Goal: Task Accomplishment & Management: Manage account settings

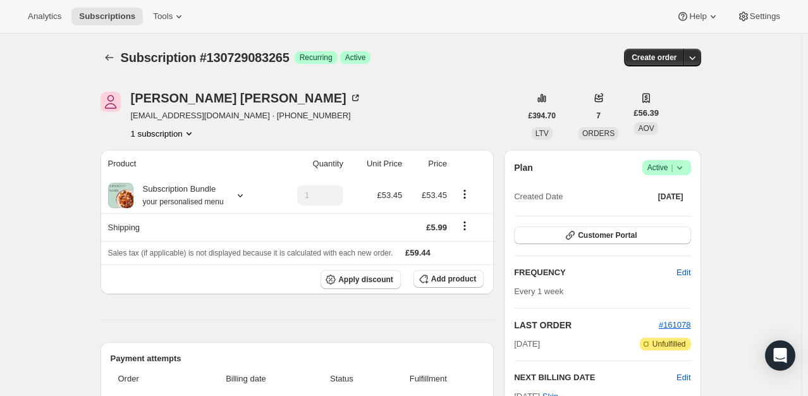
click at [681, 167] on icon at bounding box center [679, 167] width 5 height 3
click at [660, 216] on span "Cancel subscription" at bounding box center [670, 213] width 71 height 9
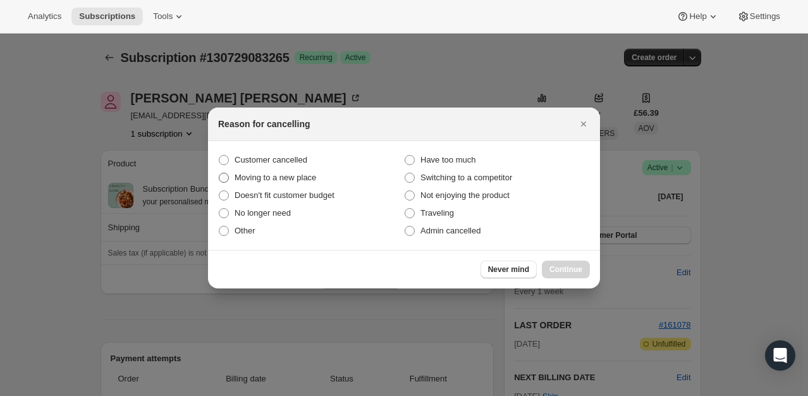
click at [293, 170] on label "Moving to a new place" at bounding box center [311, 178] width 186 height 18
click at [219, 173] on input "Moving to a new place" at bounding box center [219, 173] width 1 height 1
radio input "true"
click at [293, 163] on span "Customer cancelled" at bounding box center [271, 159] width 73 height 9
click at [219, 156] on input "Customer cancelled" at bounding box center [219, 155] width 1 height 1
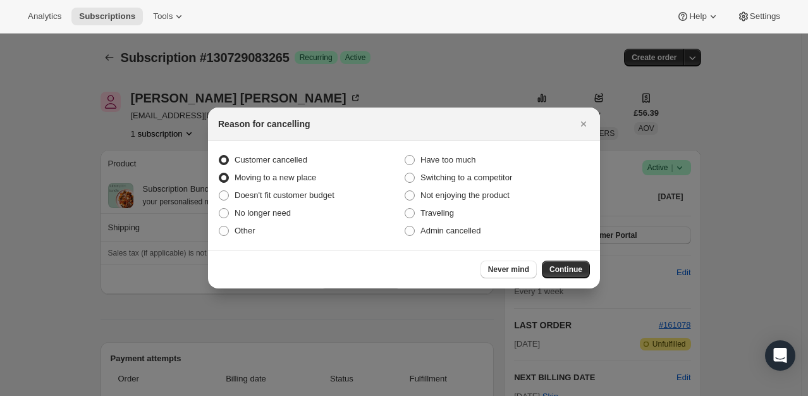
radio input "true"
radio input "false"
click at [597, 264] on div "Never mind Continue" at bounding box center [404, 269] width 392 height 39
click at [572, 267] on span "Continue" at bounding box center [566, 269] width 33 height 10
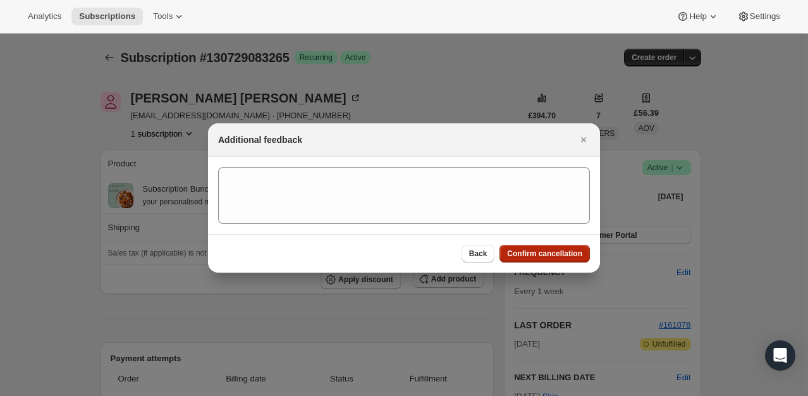
click at [579, 251] on span "Confirm cancellation" at bounding box center [544, 254] width 75 height 10
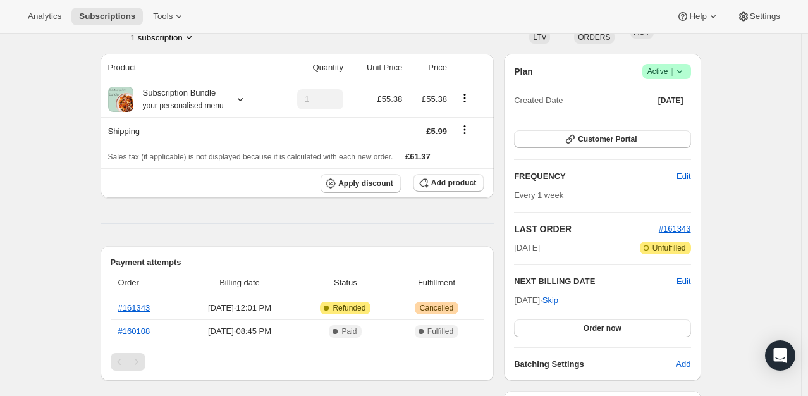
scroll to position [126, 0]
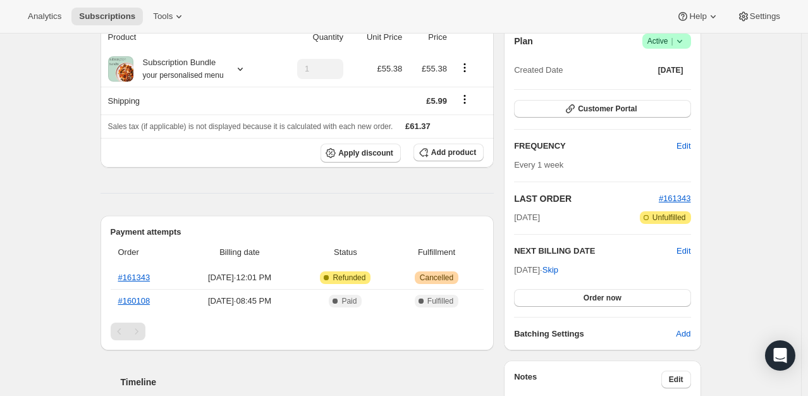
click at [675, 42] on icon at bounding box center [680, 41] width 13 height 13
click at [646, 84] on span "Cancel subscription" at bounding box center [670, 86] width 71 height 9
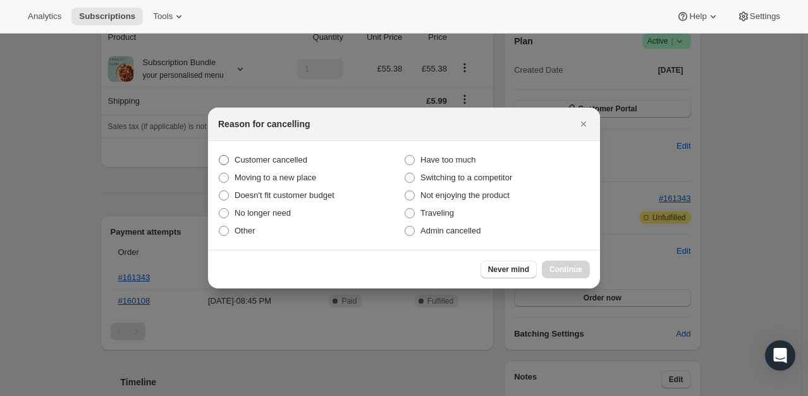
click at [283, 161] on span "Customer cancelled" at bounding box center [271, 159] width 73 height 9
click at [219, 156] on input "Customer cancelled" at bounding box center [219, 155] width 1 height 1
radio input "true"
click at [584, 278] on button "Continue" at bounding box center [566, 270] width 48 height 18
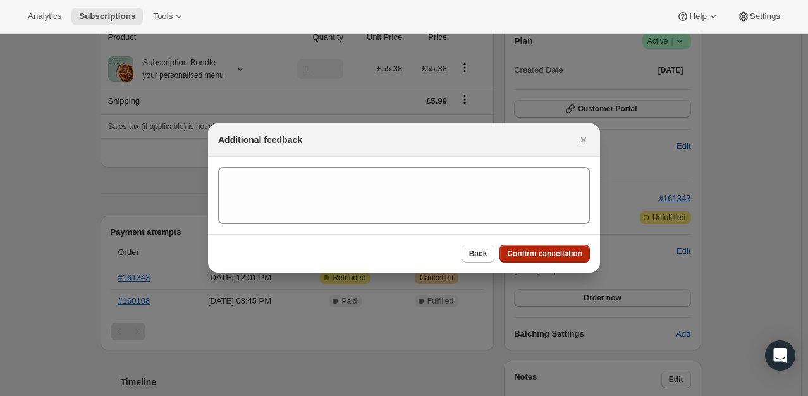
click at [562, 262] on button "Confirm cancellation" at bounding box center [545, 254] width 90 height 18
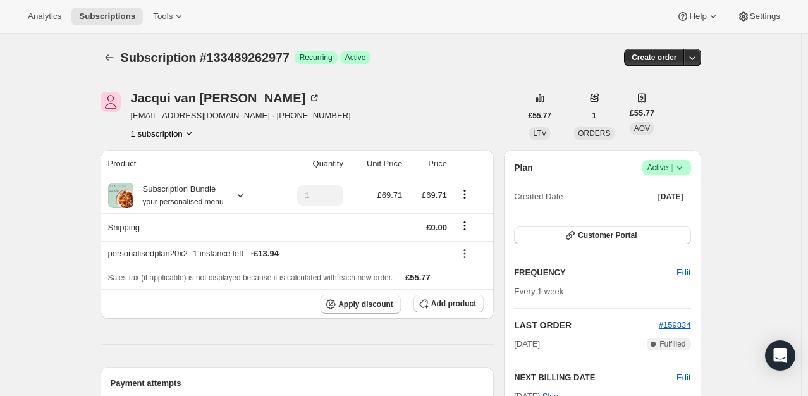
click at [442, 42] on div "Subscription #133489262977. This page is ready Subscription #133489262977 Succe…" at bounding box center [401, 58] width 601 height 48
click at [689, 163] on span "Success Active |" at bounding box center [667, 167] width 49 height 15
click at [686, 173] on icon at bounding box center [680, 167] width 13 height 13
click at [691, 163] on span "Success Active |" at bounding box center [667, 167] width 49 height 9
click at [686, 168] on icon at bounding box center [680, 167] width 13 height 13
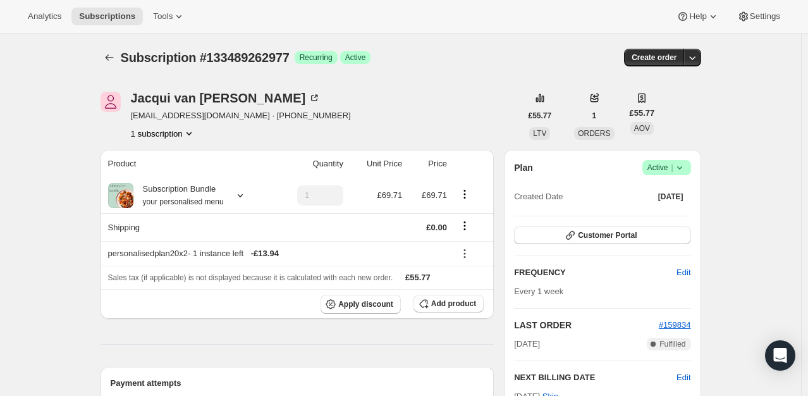
click at [689, 161] on span "Success Active |" at bounding box center [667, 167] width 49 height 15
click at [683, 219] on span "Cancel subscription" at bounding box center [670, 213] width 71 height 13
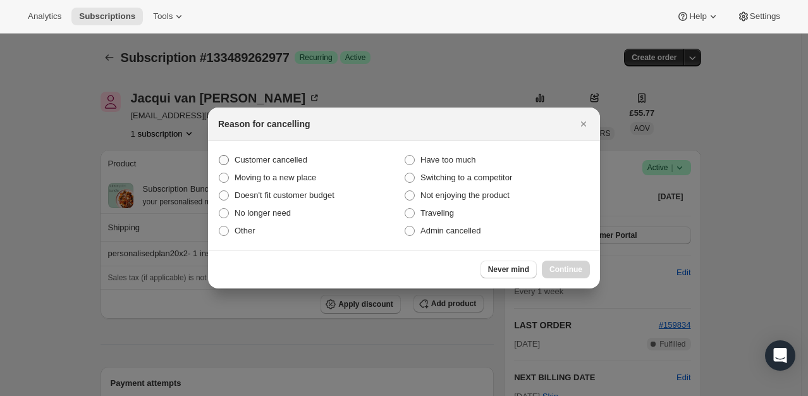
click at [307, 162] on label "Customer cancelled" at bounding box center [311, 160] width 186 height 18
click at [219, 156] on input "Customer cancelled" at bounding box center [219, 155] width 1 height 1
radio input "true"
click at [562, 272] on span "Continue" at bounding box center [566, 269] width 33 height 10
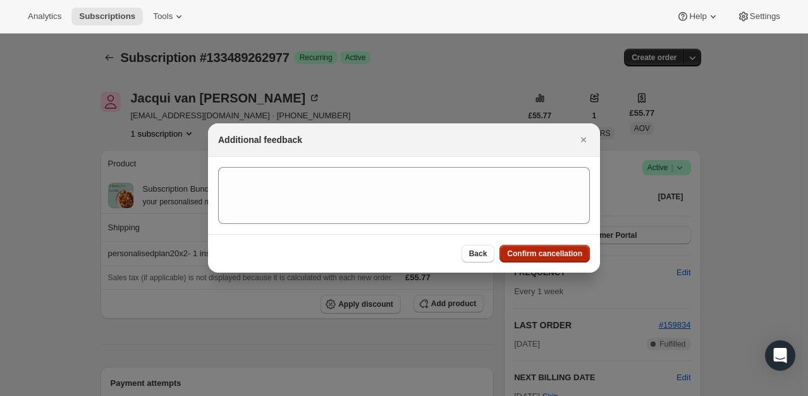
click at [543, 252] on span "Confirm cancellation" at bounding box center [544, 254] width 75 height 10
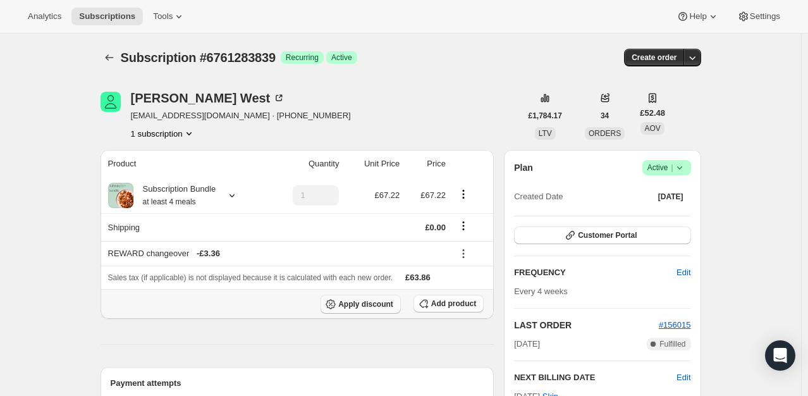
click at [385, 304] on span "Apply discount" at bounding box center [365, 304] width 55 height 10
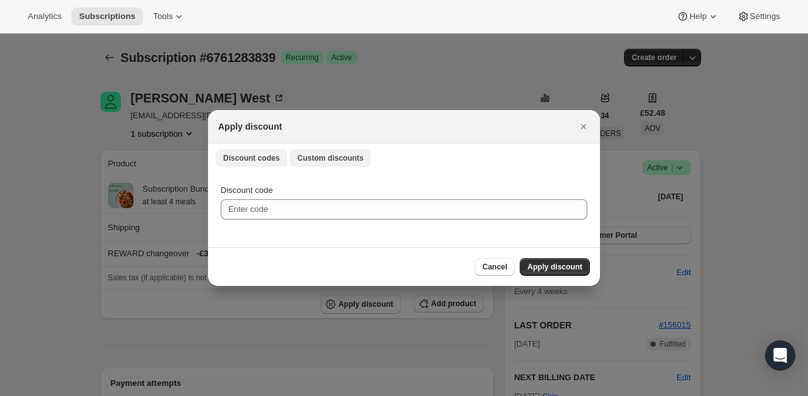
click at [322, 158] on span "Custom discounts" at bounding box center [330, 158] width 66 height 10
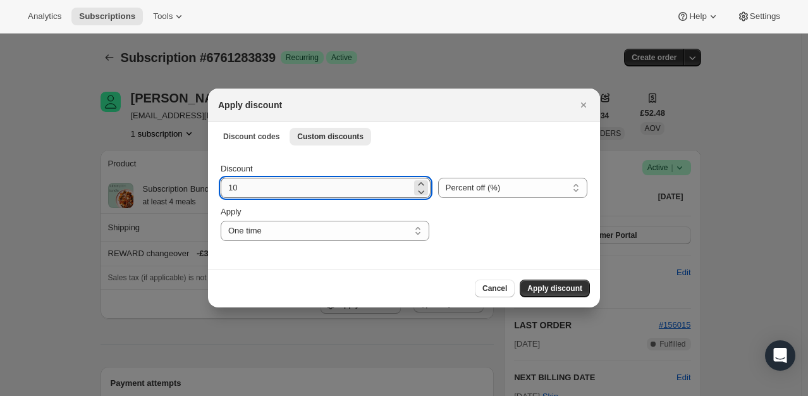
click at [269, 188] on input "10" at bounding box center [316, 188] width 191 height 20
type input "100"
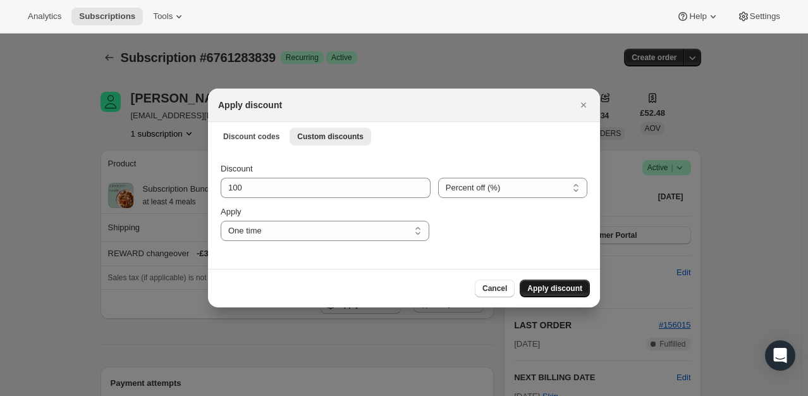
click at [567, 288] on span "Apply discount" at bounding box center [554, 288] width 55 height 10
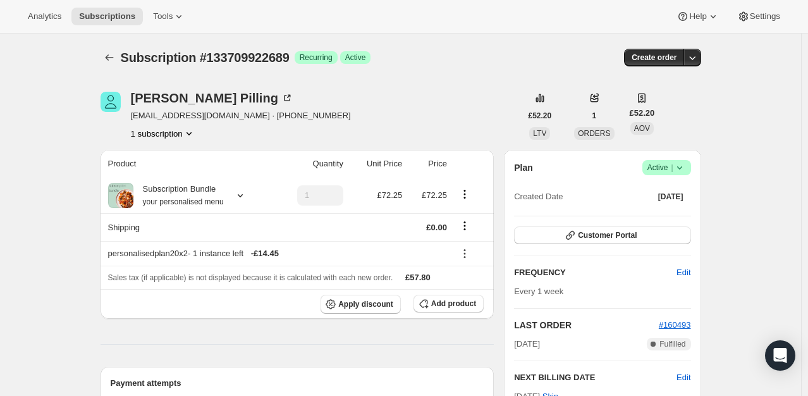
click at [686, 171] on icon at bounding box center [680, 167] width 13 height 13
click at [672, 204] on button "Cancel subscription" at bounding box center [670, 214] width 79 height 20
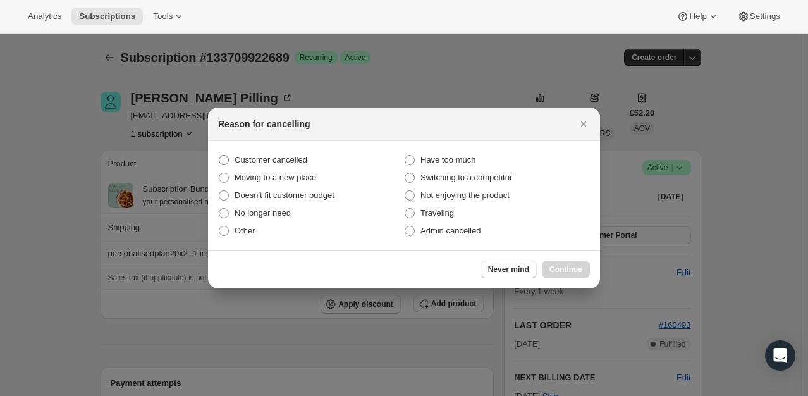
click at [301, 164] on span "Customer cancelled" at bounding box center [271, 159] width 73 height 9
click at [219, 156] on input "Customer cancelled" at bounding box center [219, 155] width 1 height 1
radio input "true"
click at [569, 273] on span "Continue" at bounding box center [566, 269] width 33 height 10
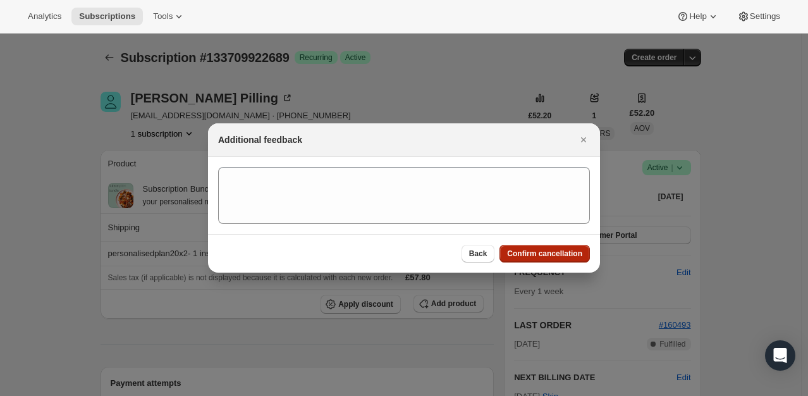
click at [544, 259] on button "Confirm cancellation" at bounding box center [545, 254] width 90 height 18
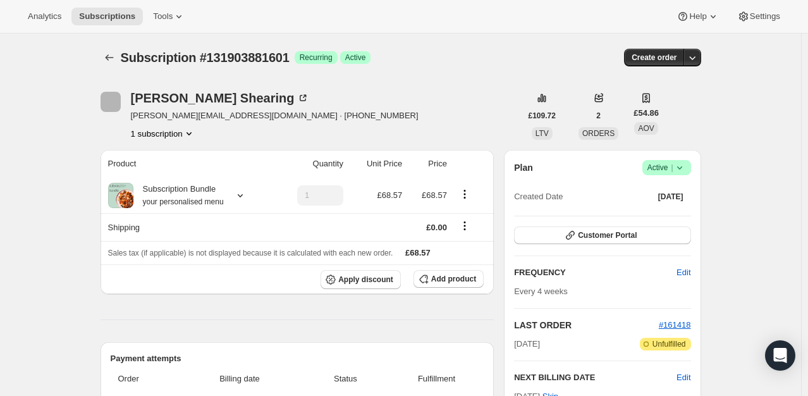
click at [685, 166] on icon at bounding box center [680, 167] width 13 height 13
click at [677, 204] on button "Cancel subscription" at bounding box center [670, 214] width 79 height 20
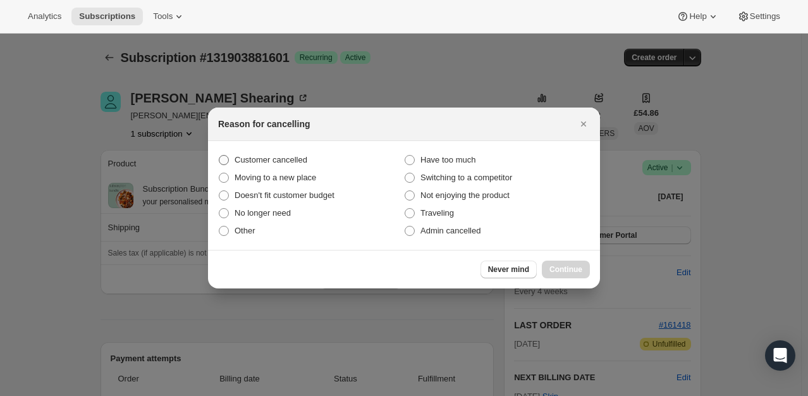
click at [292, 162] on span "Customer cancelled" at bounding box center [271, 159] width 73 height 9
click at [219, 156] on input "Customer cancelled" at bounding box center [219, 155] width 1 height 1
radio input "true"
click at [564, 266] on span "Continue" at bounding box center [566, 269] width 33 height 10
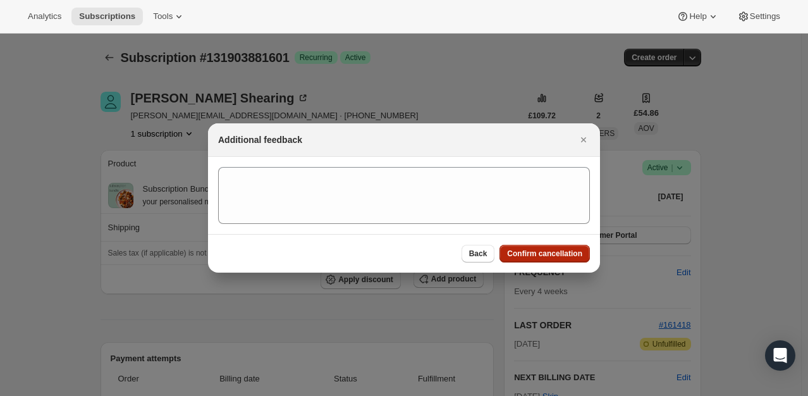
click at [562, 257] on span "Confirm cancellation" at bounding box center [544, 254] width 75 height 10
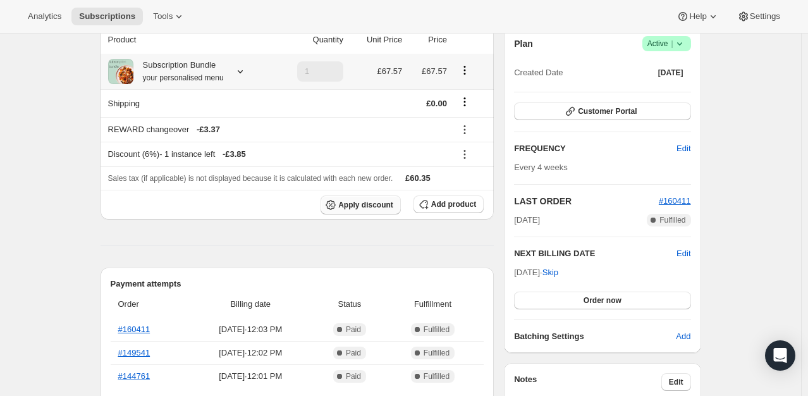
scroll to position [126, 0]
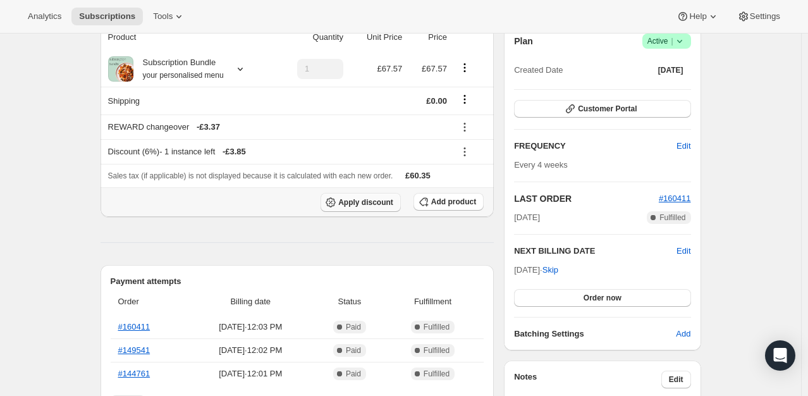
click at [383, 201] on span "Apply discount" at bounding box center [365, 202] width 55 height 10
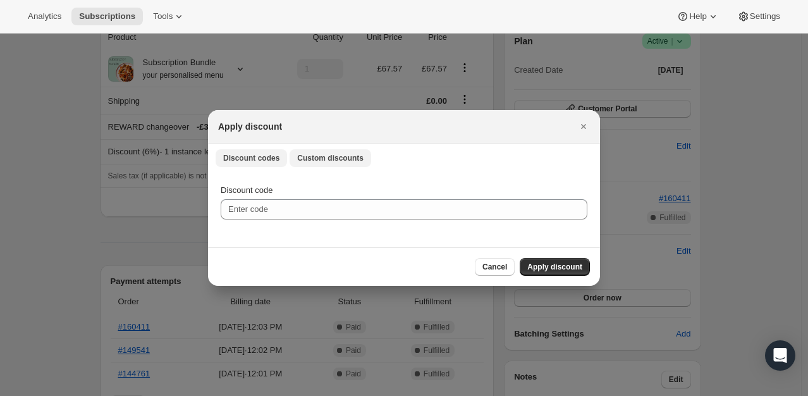
click at [332, 159] on span "Custom discounts" at bounding box center [330, 158] width 66 height 10
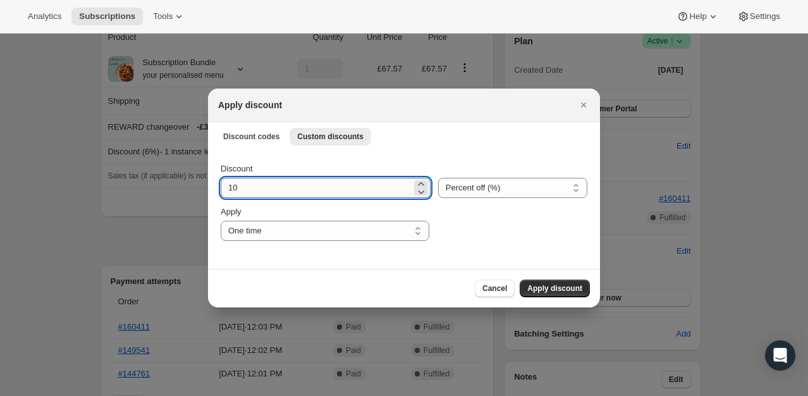
click at [281, 184] on input "10" at bounding box center [316, 188] width 191 height 20
type input "100"
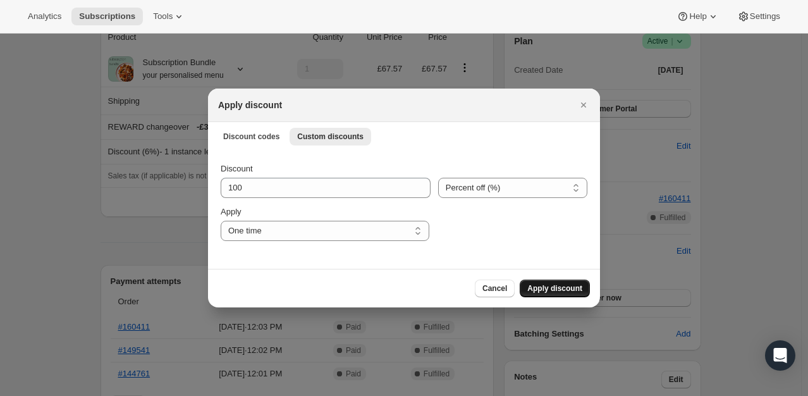
click at [565, 288] on span "Apply discount" at bounding box center [554, 288] width 55 height 10
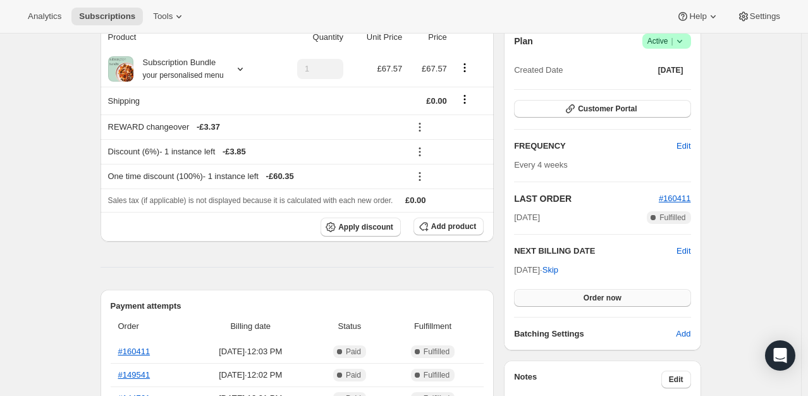
click at [607, 297] on span "Order now" at bounding box center [603, 298] width 38 height 10
click at [607, 297] on span "Click to confirm" at bounding box center [603, 298] width 58 height 10
